Goal: Task Accomplishment & Management: Use online tool/utility

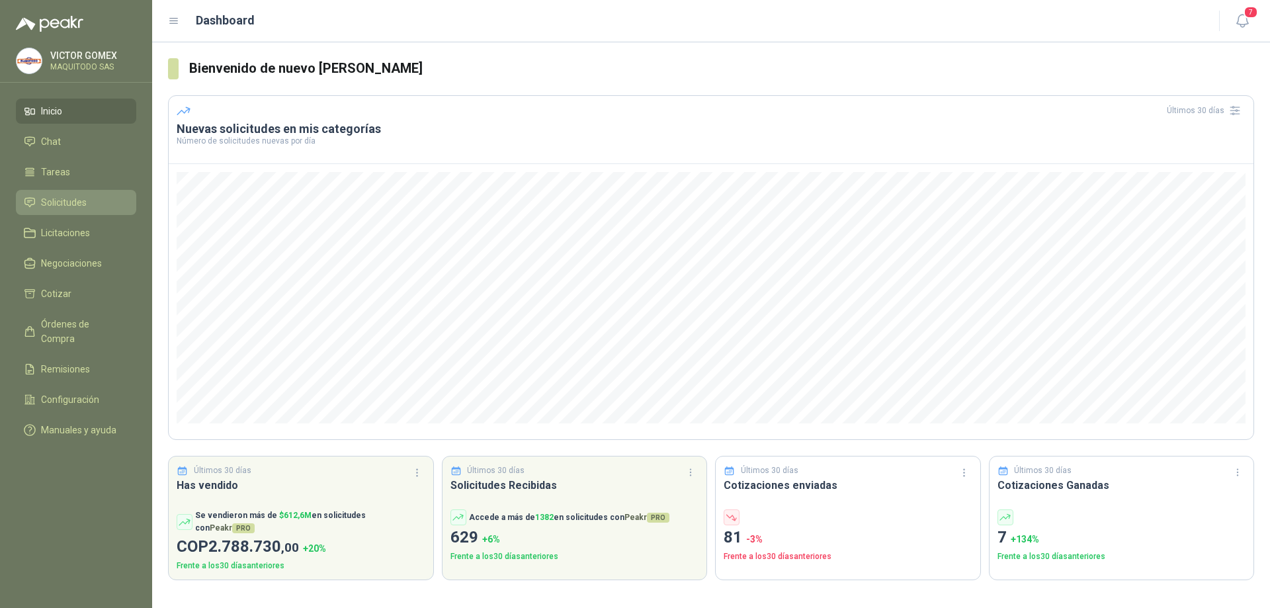
click at [79, 202] on span "Solicitudes" at bounding box center [64, 202] width 46 height 15
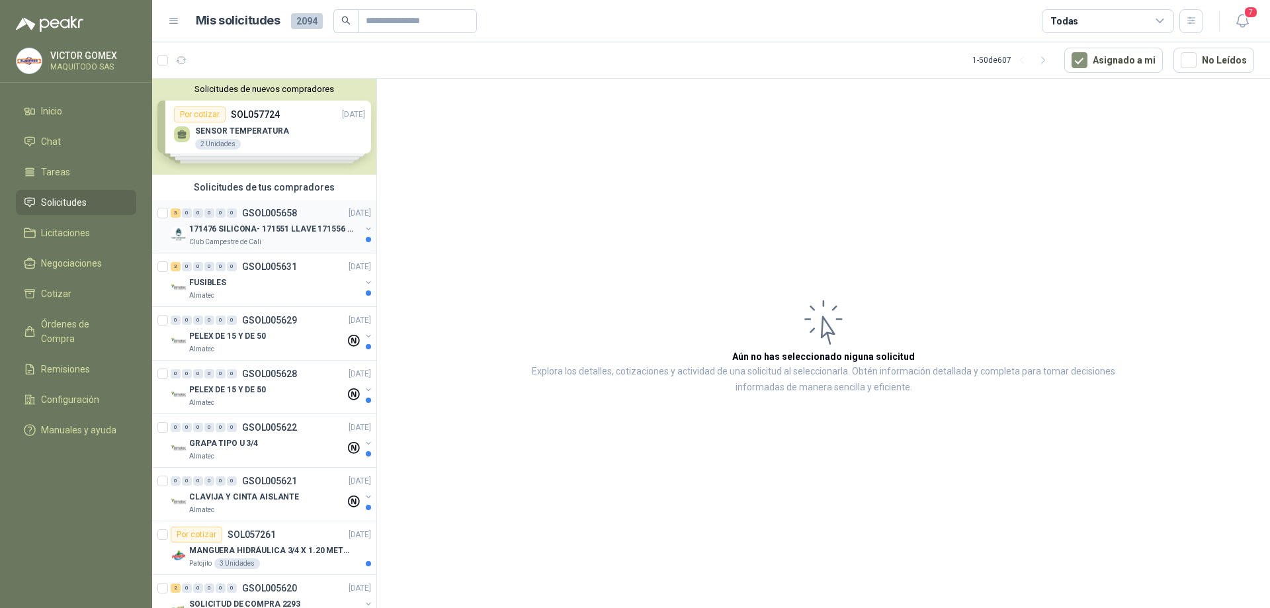
click at [364, 226] on button "button" at bounding box center [368, 229] width 11 height 11
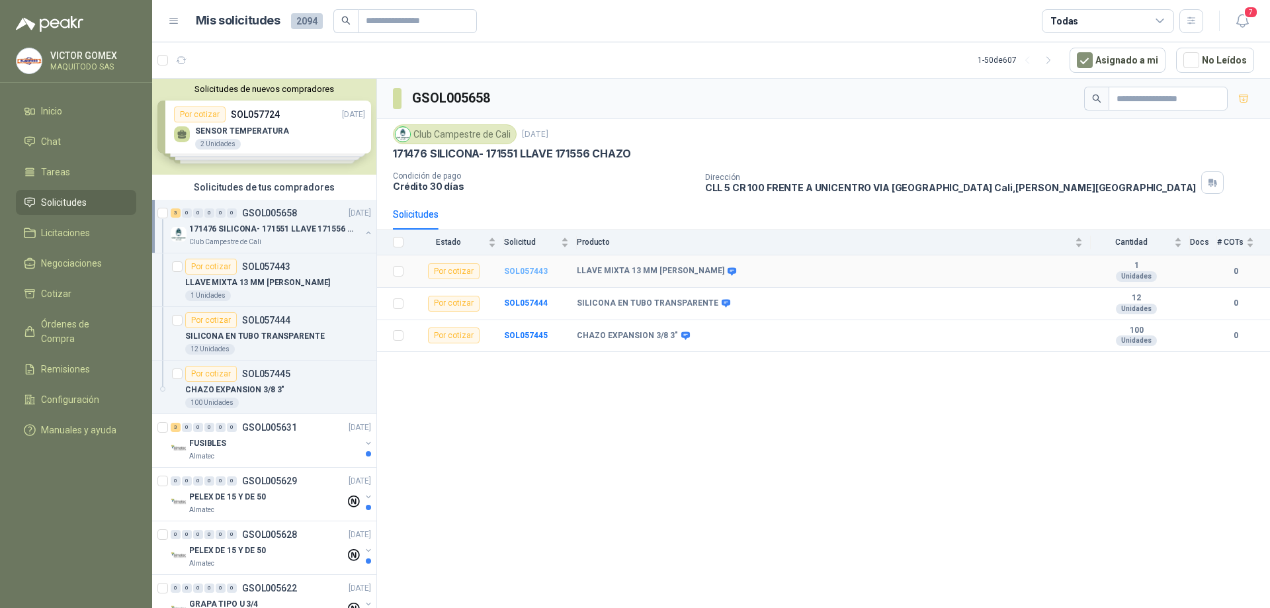
click at [530, 266] on b "SOL057443" at bounding box center [526, 270] width 44 height 9
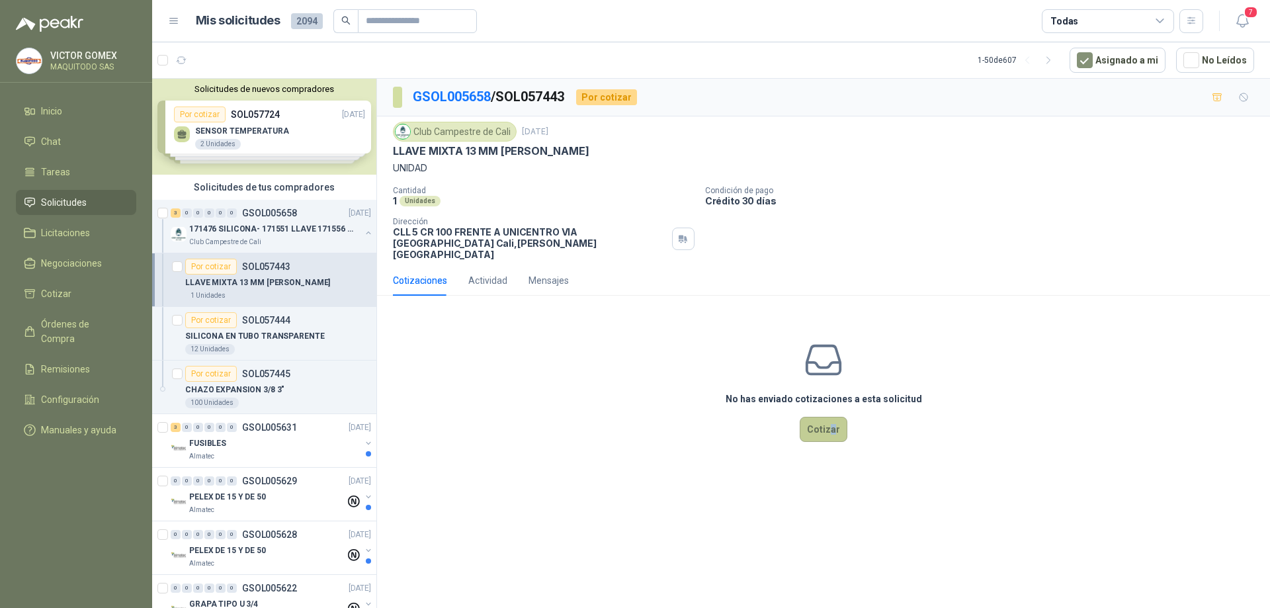
click at [830, 433] on div "No has enviado cotizaciones a esta solicitud Cotizar" at bounding box center [823, 390] width 893 height 169
click at [828, 429] on button "Cotizar" at bounding box center [823, 429] width 48 height 25
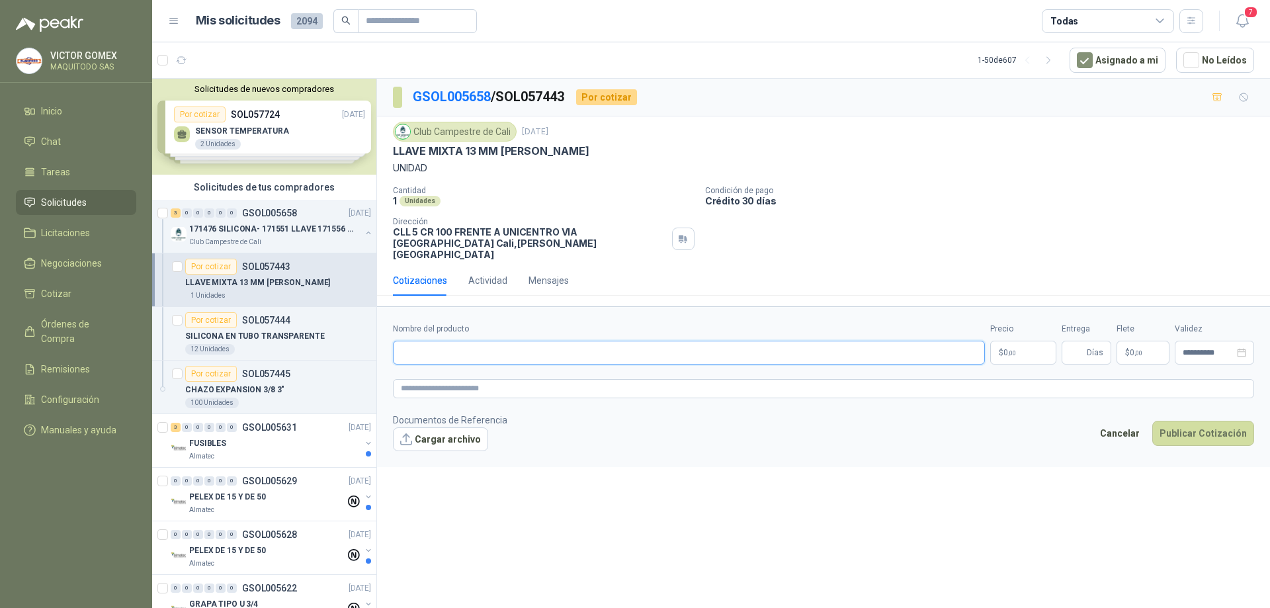
click at [530, 341] on input "Nombre del producto" at bounding box center [689, 353] width 592 height 24
click at [475, 343] on input "Nombre del producto" at bounding box center [689, 353] width 592 height 24
paste input "********"
type input "********"
click at [561, 379] on textarea at bounding box center [823, 388] width 861 height 19
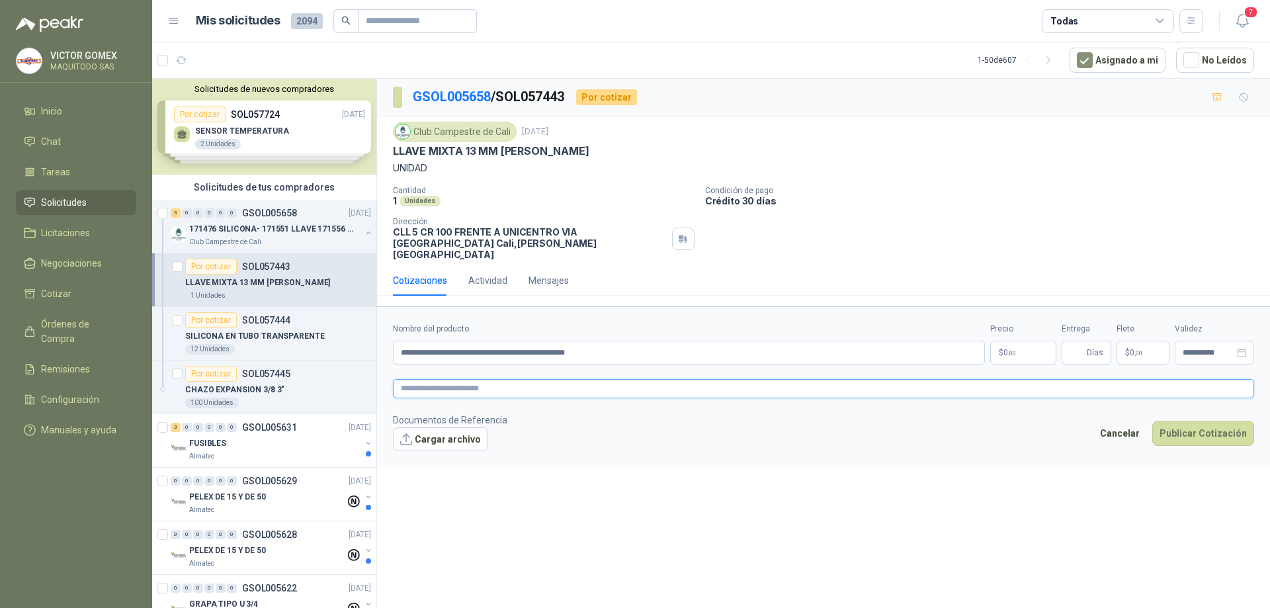
paste textarea "**********"
type textarea "**********"
click at [1010, 349] on span ",00" at bounding box center [1012, 352] width 8 height 7
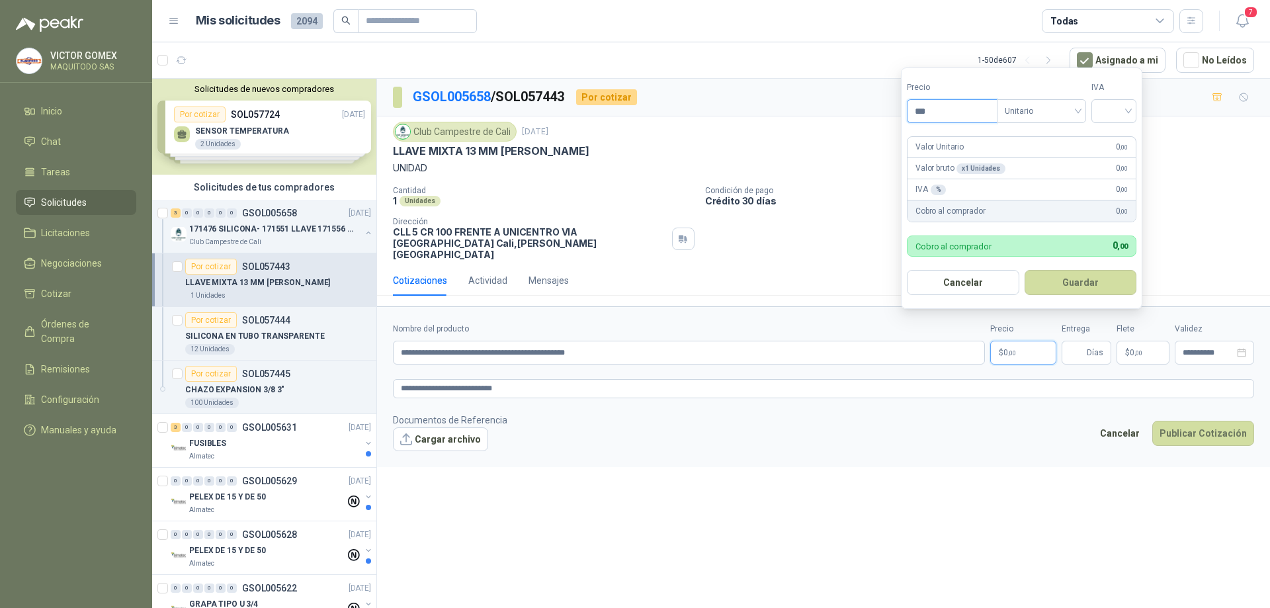
drag, startPoint x: 956, startPoint y: 110, endPoint x: 872, endPoint y: 126, distance: 86.1
click at [870, 127] on body "[PERSON_NAME] MAQUITODO SAS Inicio Chat Tareas Solicitudes Licitaciones Negocia…" at bounding box center [635, 304] width 1270 height 608
type input "********"
drag, startPoint x: 1107, startPoint y: 109, endPoint x: 1112, endPoint y: 117, distance: 9.5
click at [1109, 110] on input "search" at bounding box center [1113, 110] width 29 height 20
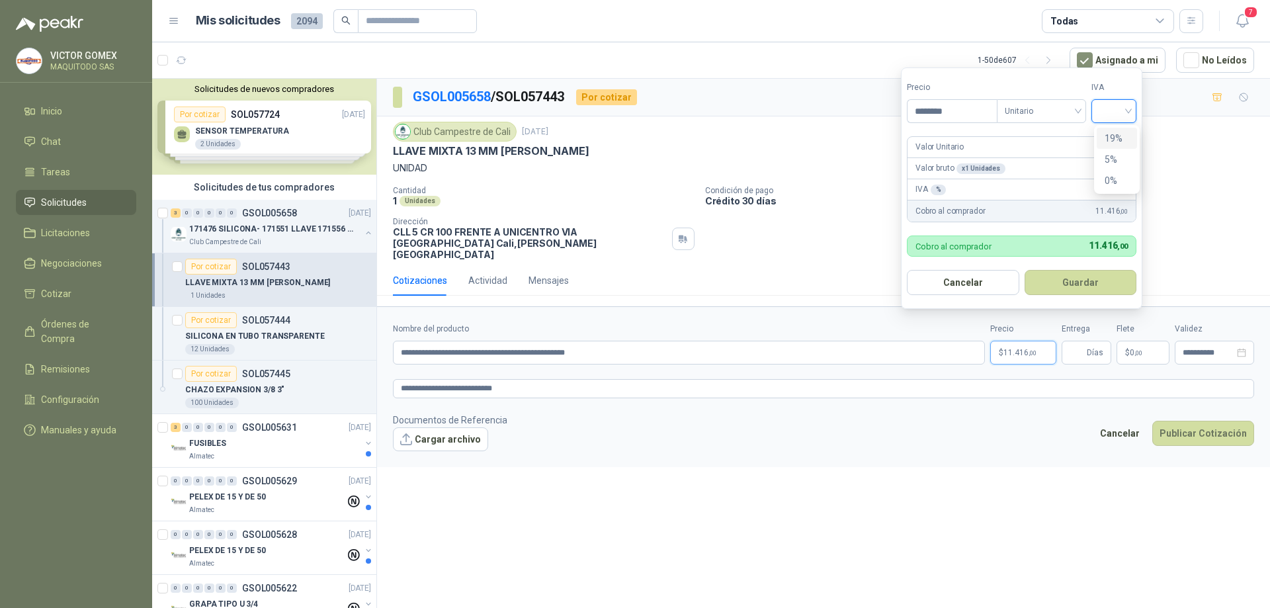
click at [1116, 131] on div "19%" at bounding box center [1116, 138] width 40 height 21
click at [1056, 280] on button "Guardar" at bounding box center [1083, 282] width 114 height 25
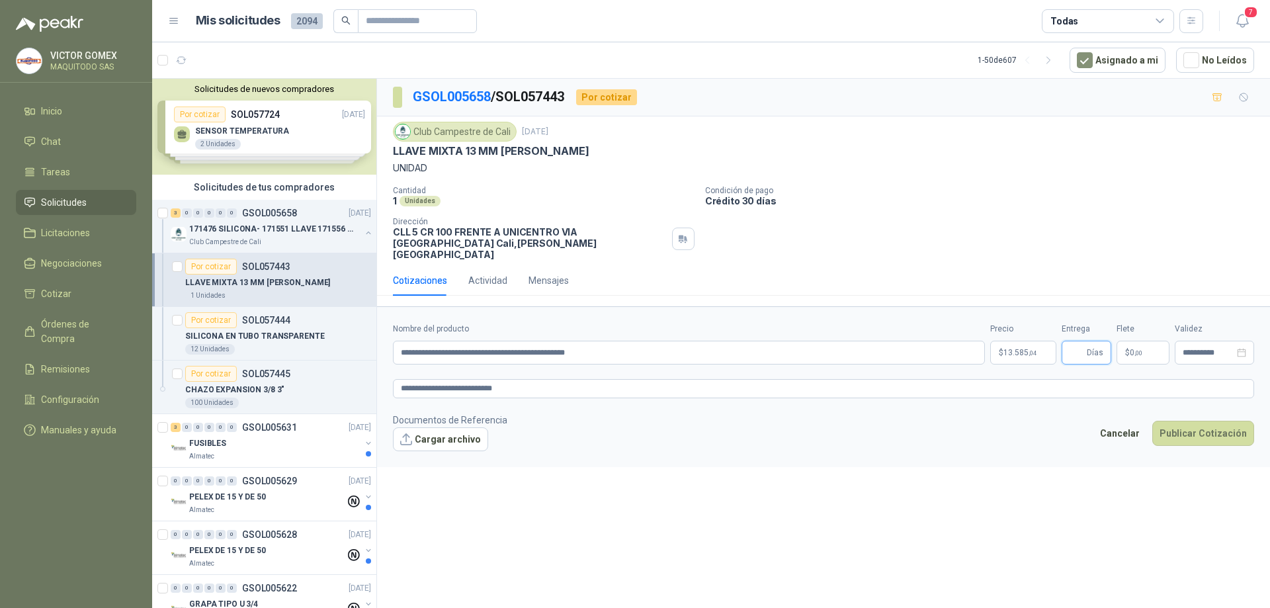
type input "*"
click at [1244, 348] on icon "close-circle" at bounding box center [1241, 352] width 9 height 9
type input "*"
click at [1231, 348] on input at bounding box center [1208, 352] width 52 height 9
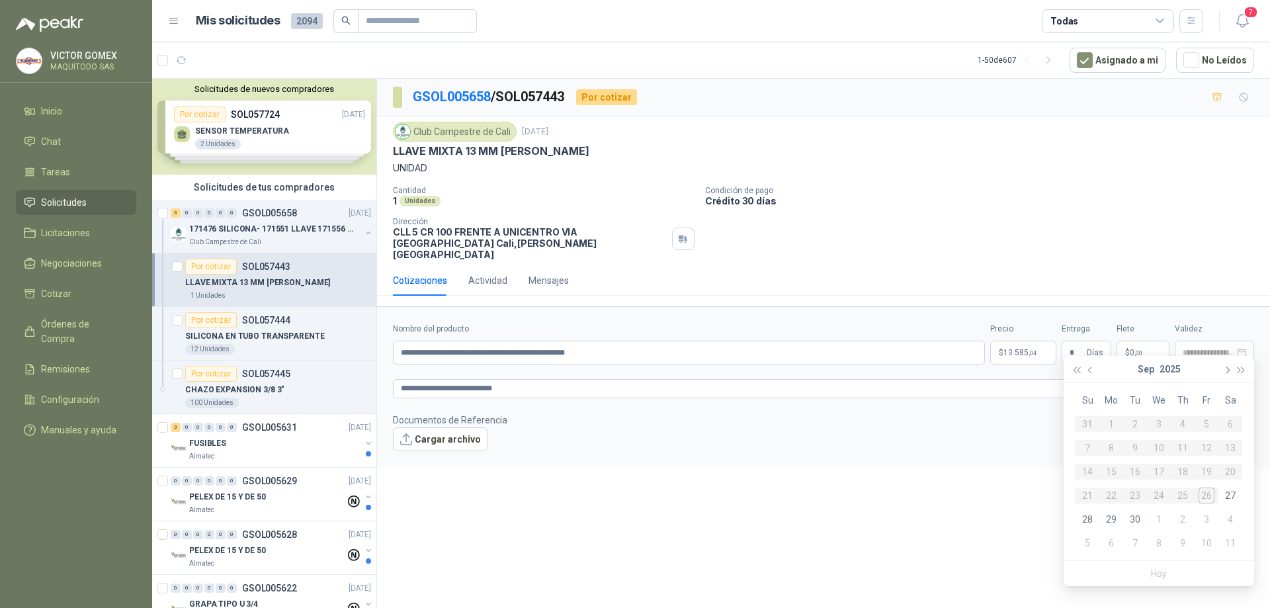
click at [1227, 368] on span "button" at bounding box center [1226, 370] width 7 height 7
type input "**********"
click at [1086, 516] on div "26" at bounding box center [1087, 519] width 16 height 16
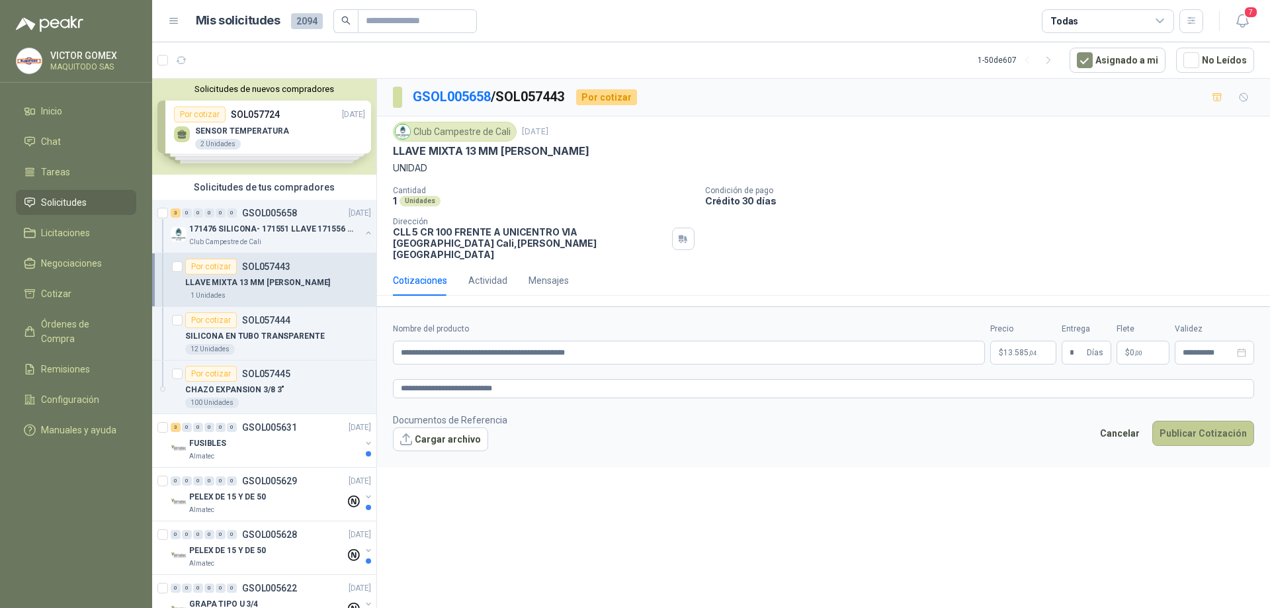
click at [1201, 421] on button "Publicar Cotización" at bounding box center [1203, 433] width 102 height 25
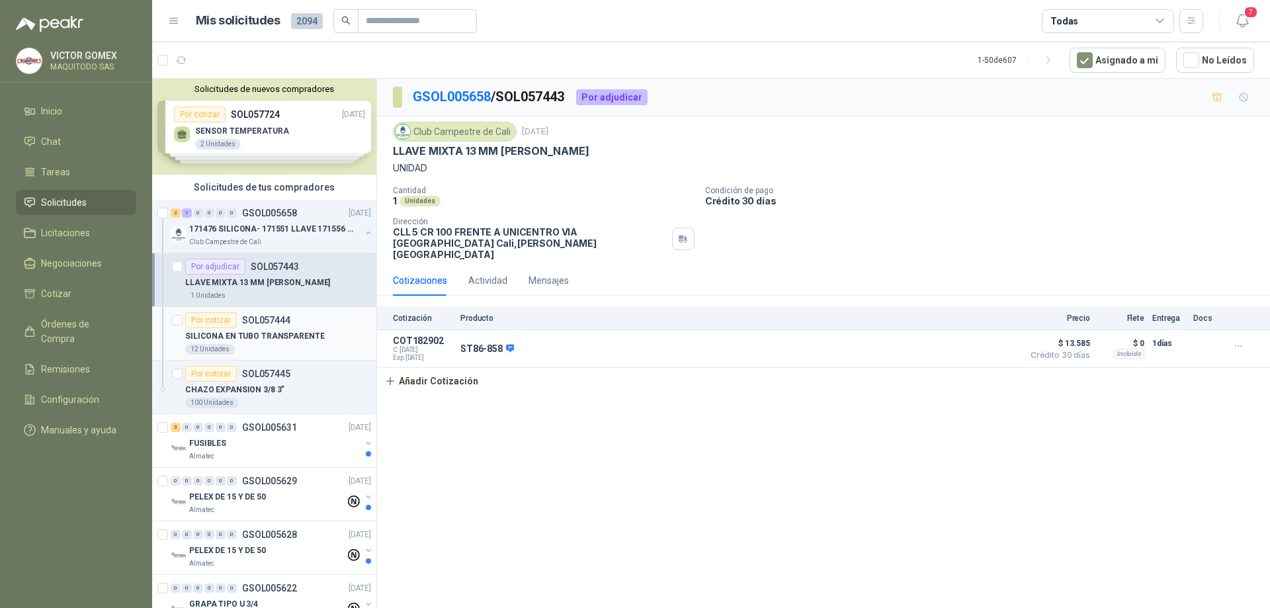
click at [253, 337] on p "SILICONA EN TUBO TRANSPARENTE" at bounding box center [255, 336] width 140 height 13
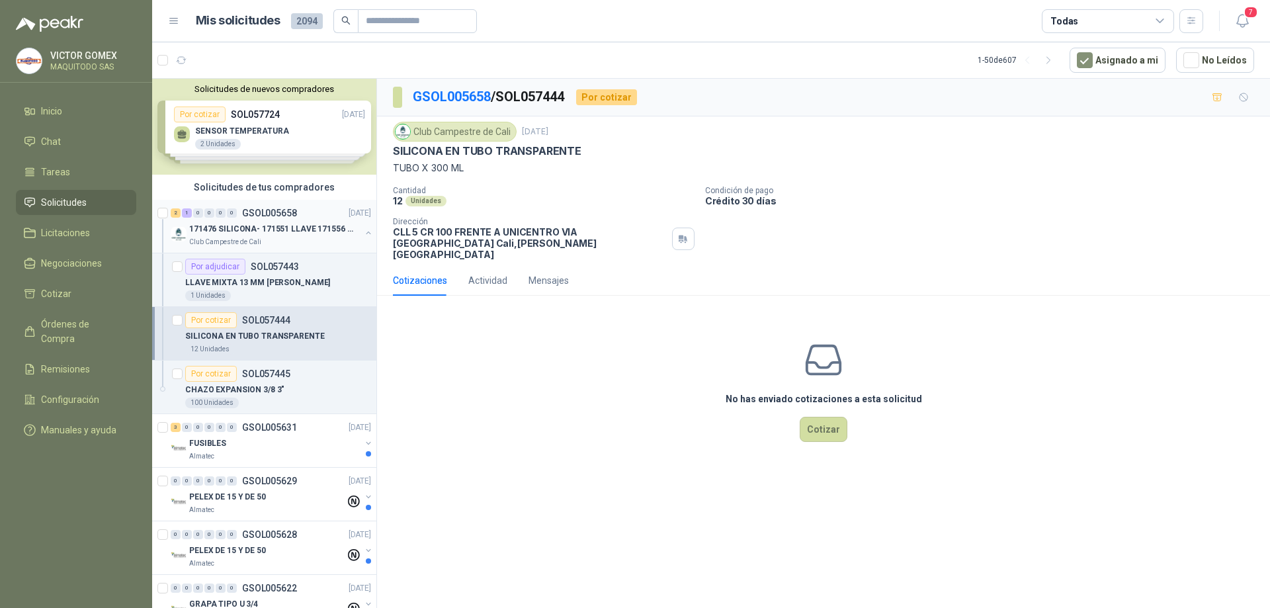
click at [294, 228] on p "171476 SILICONA- 171551 LLAVE 171556 CHAZO" at bounding box center [271, 229] width 165 height 13
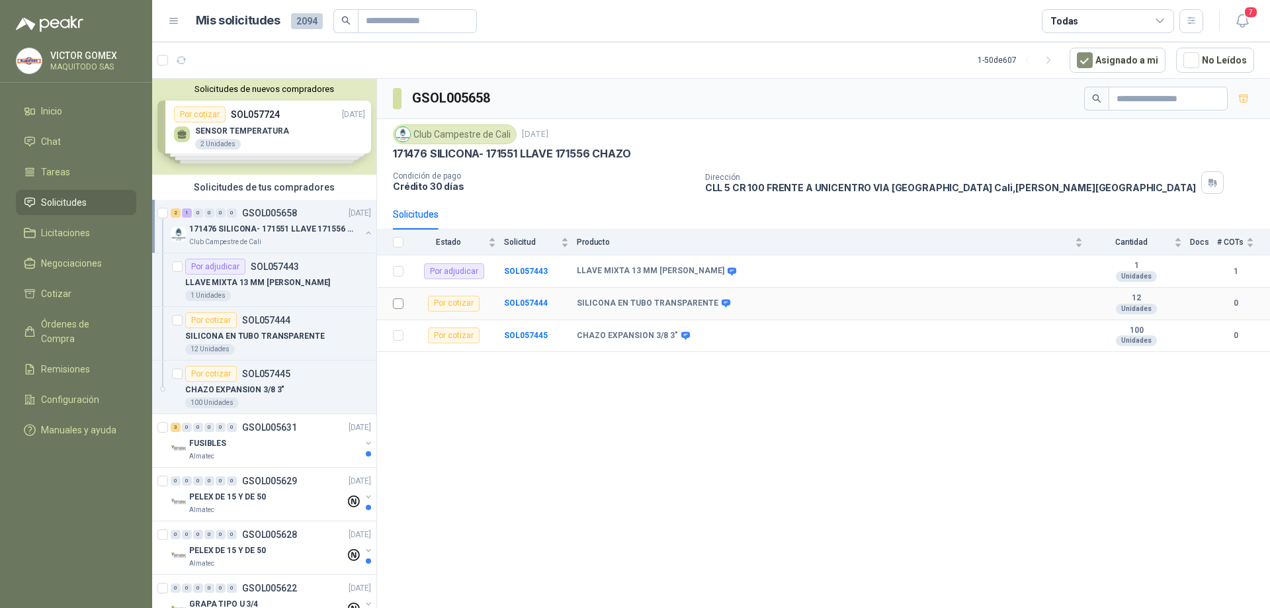
click at [397, 309] on label at bounding box center [398, 303] width 11 height 15
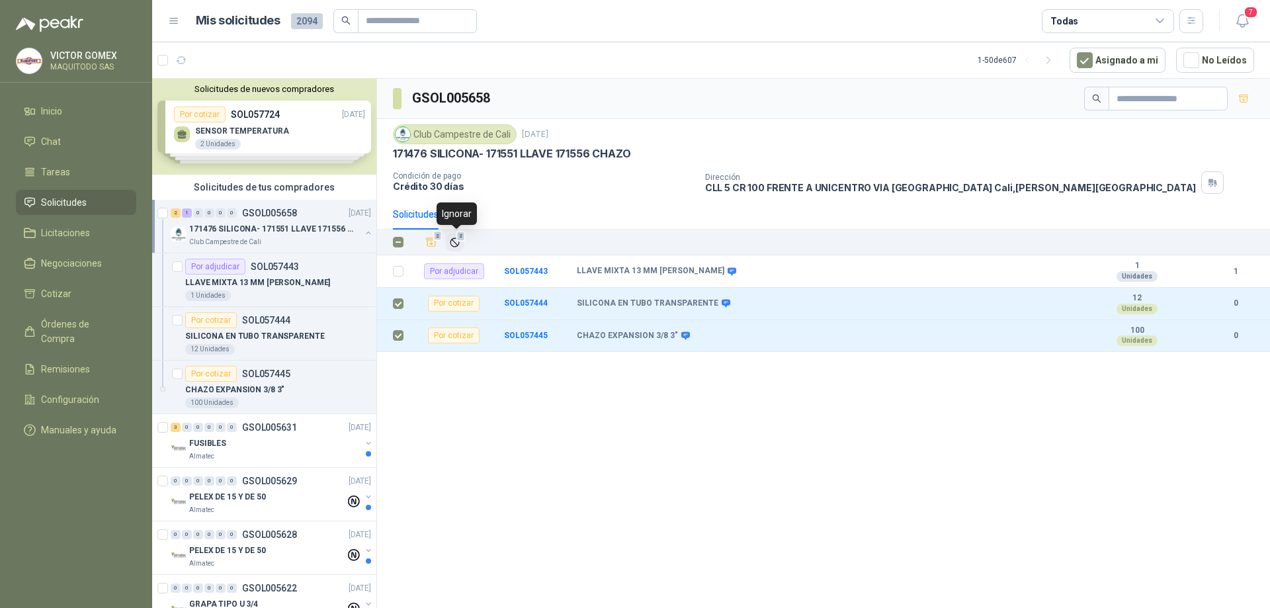
click at [456, 247] on icon "Ignorar" at bounding box center [454, 242] width 11 height 11
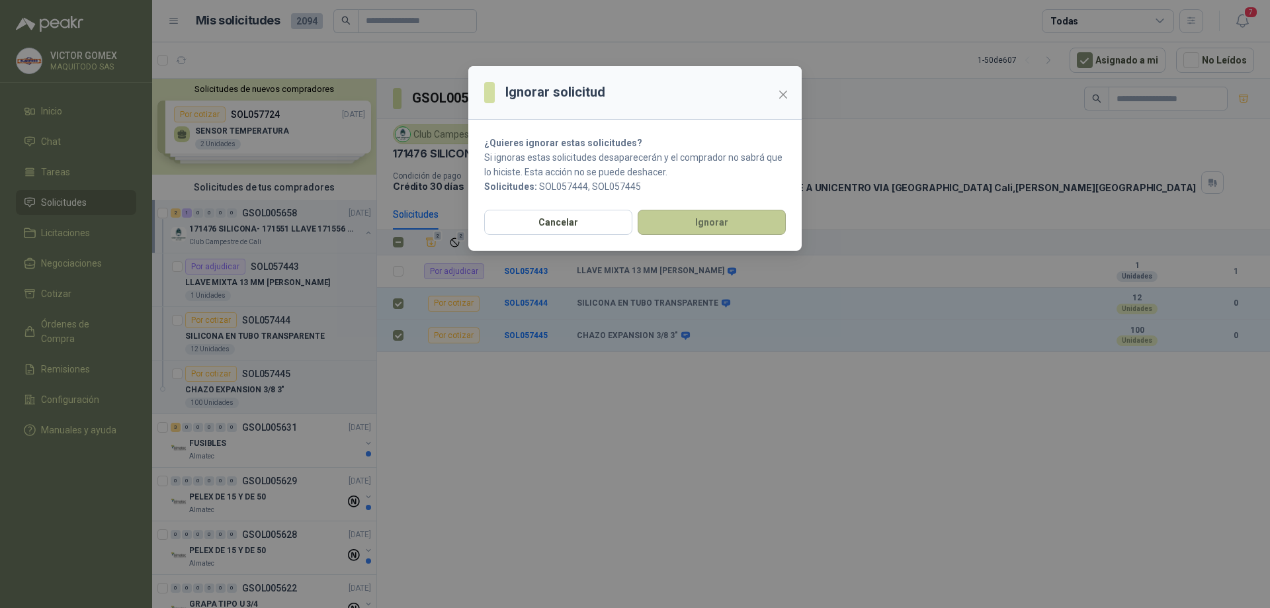
click at [750, 223] on button "Ignorar" at bounding box center [711, 222] width 148 height 25
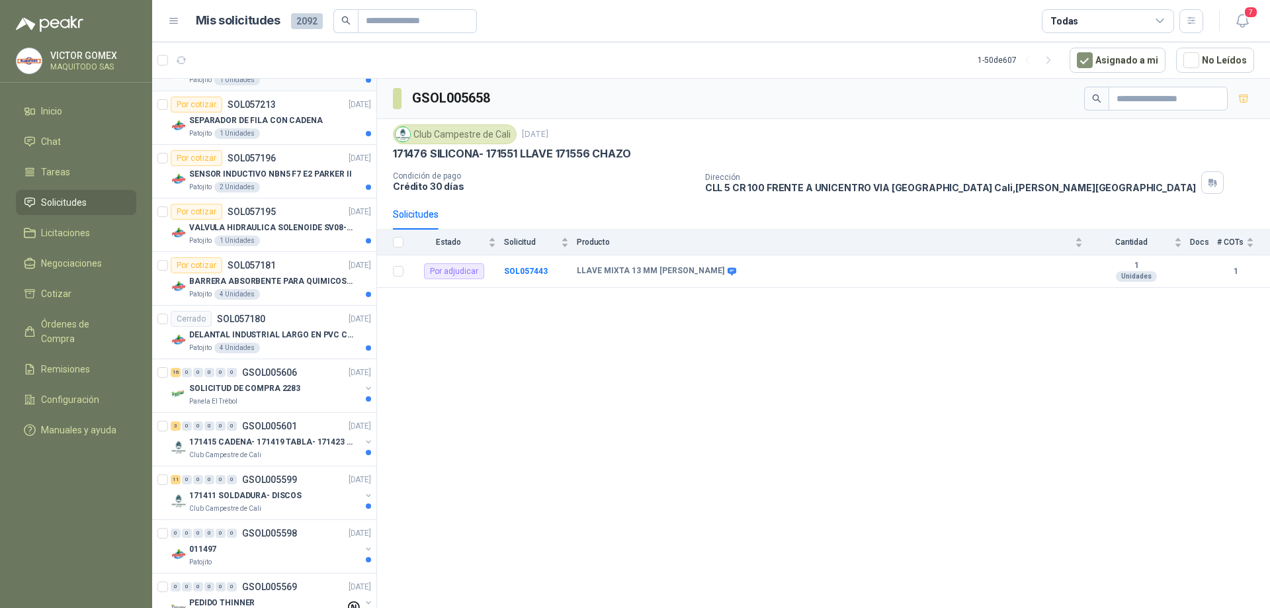
scroll to position [727, 0]
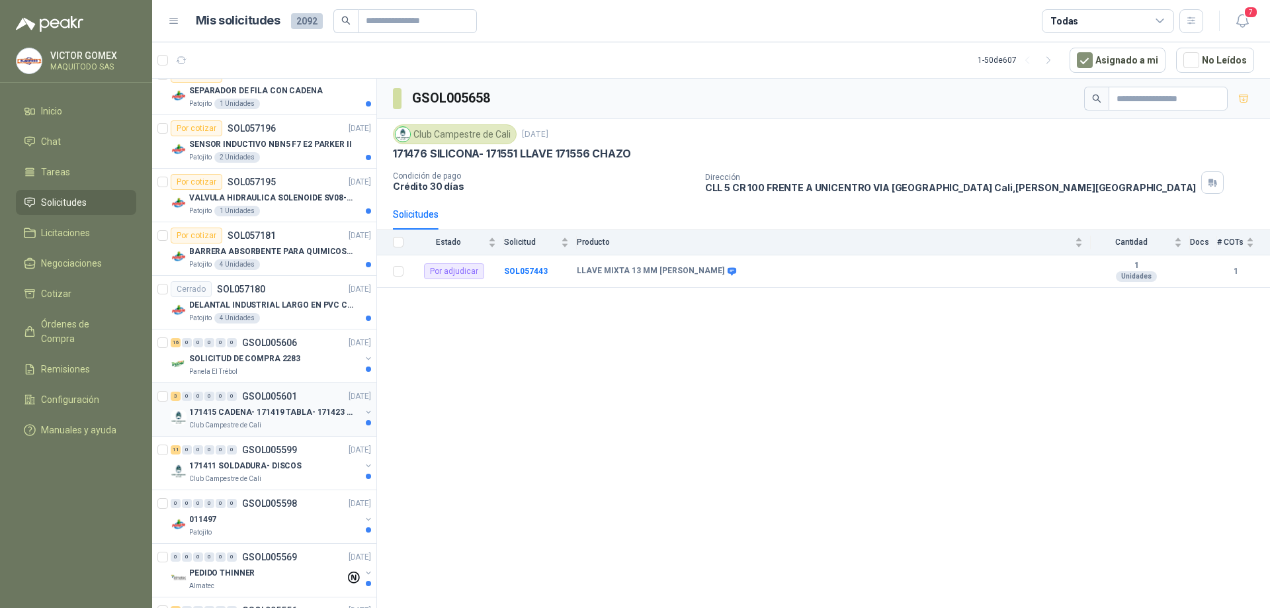
click at [363, 408] on button "button" at bounding box center [368, 412] width 11 height 11
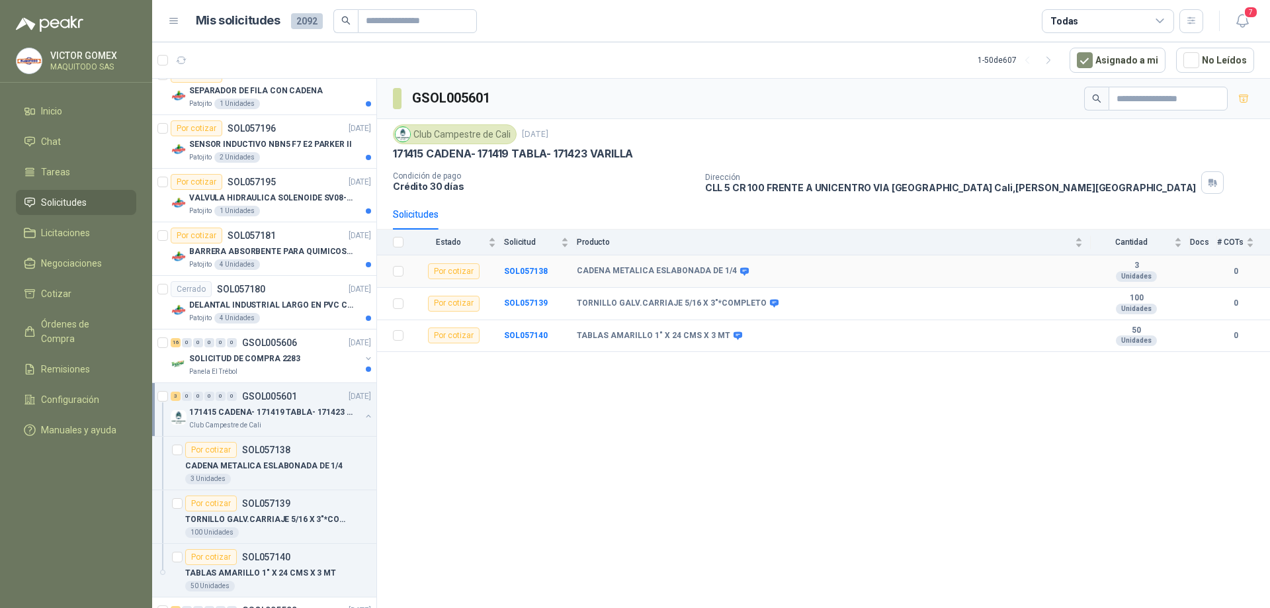
click at [397, 286] on td at bounding box center [394, 271] width 34 height 32
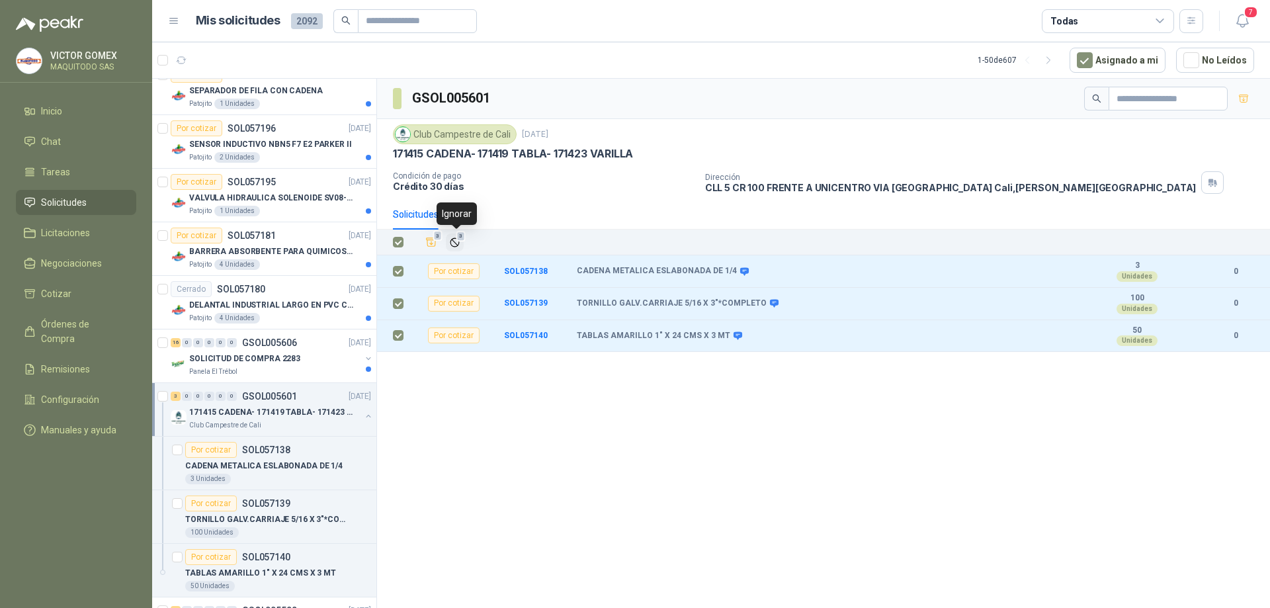
click at [458, 241] on icon "Ignorar" at bounding box center [454, 242] width 11 height 11
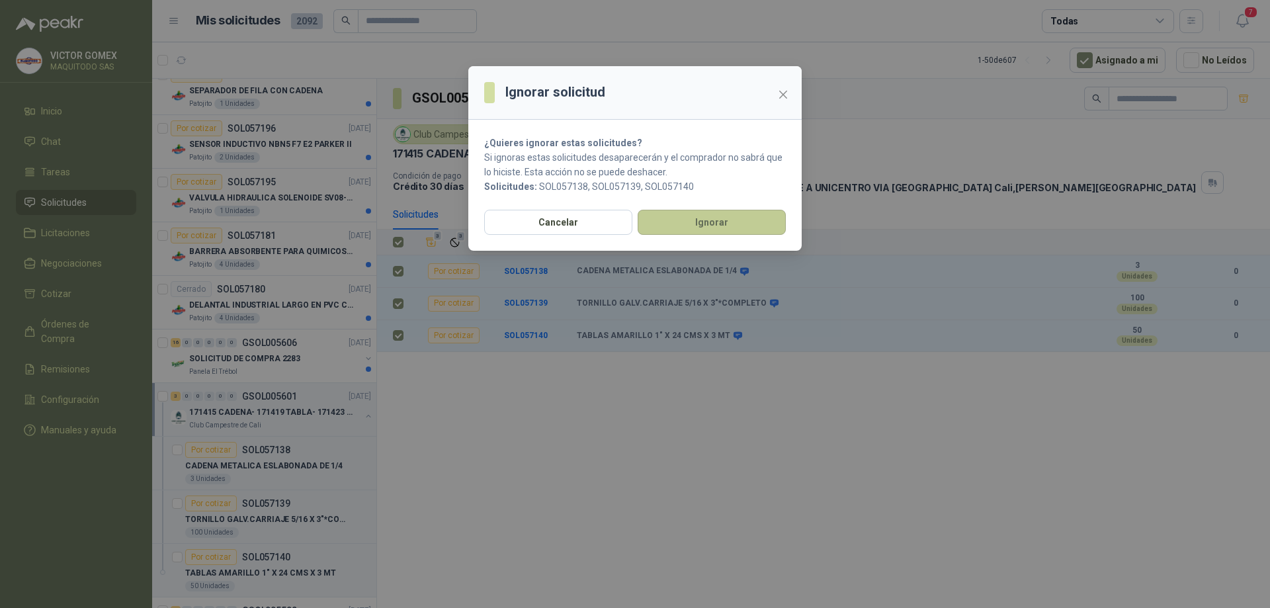
click at [713, 220] on button "Ignorar" at bounding box center [711, 222] width 148 height 25
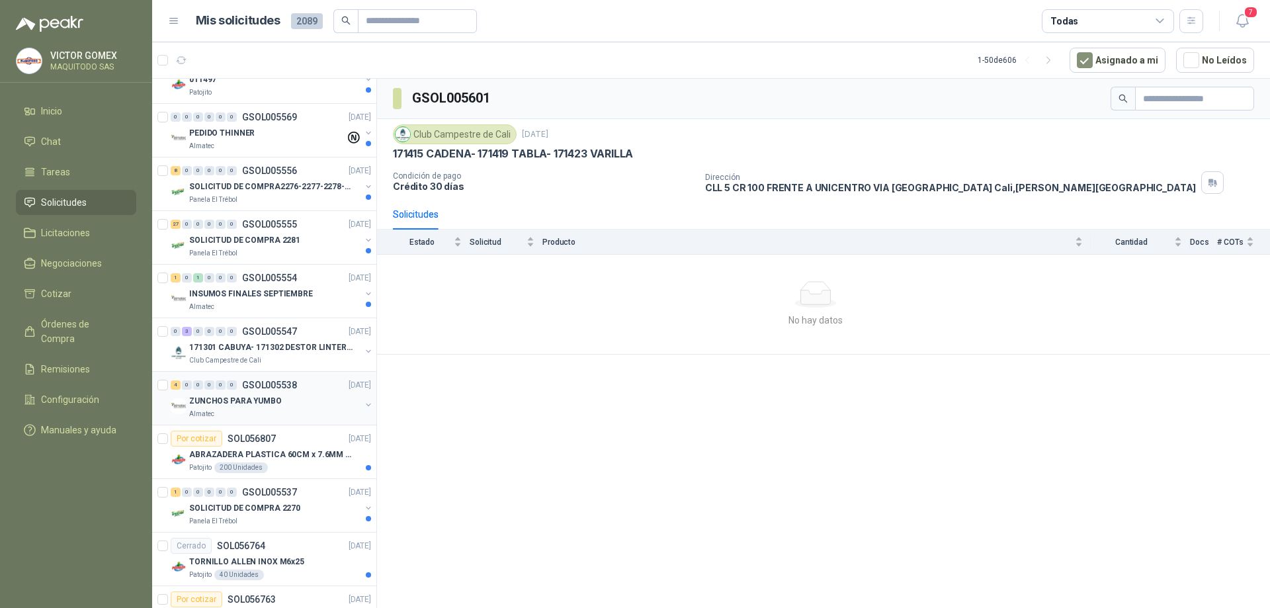
scroll to position [1124, 0]
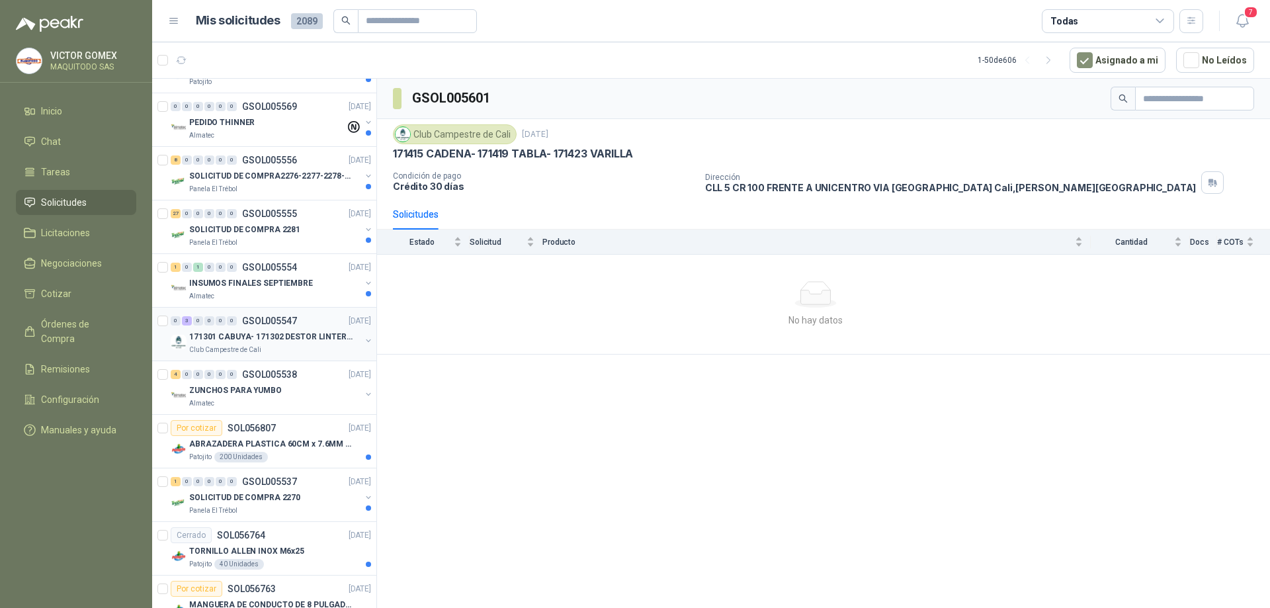
click at [359, 333] on div "171301 CABUYA- 171302 DESTOR LINTER- 171305 PINZA Club Campestre de Cali" at bounding box center [272, 342] width 203 height 26
